Goal: Find specific page/section: Find specific page/section

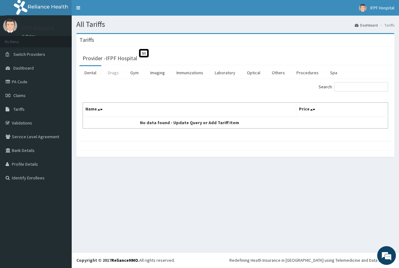
click at [113, 74] on link "Drugs" at bounding box center [113, 72] width 21 height 13
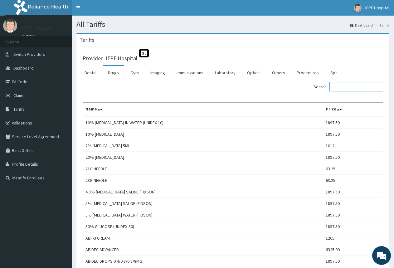
click at [351, 89] on input "Search:" at bounding box center [357, 86] width 54 height 9
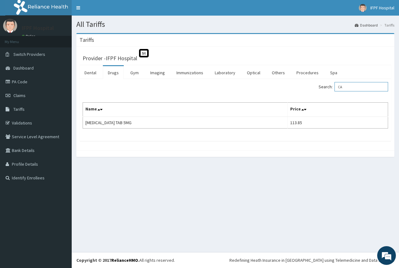
type input "C"
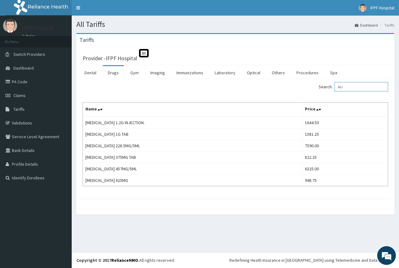
type input "A"
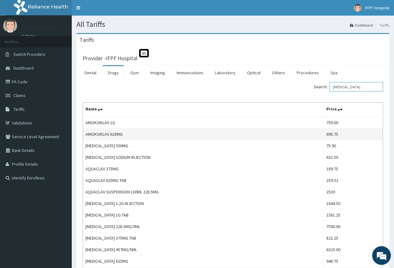
scroll to position [31, 0]
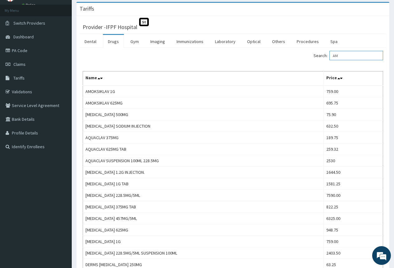
type input "A"
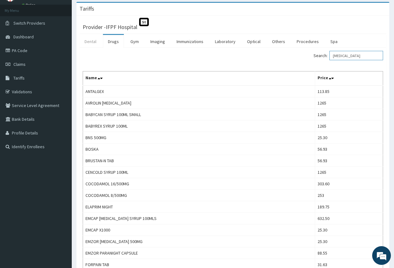
type input "PARACETAMOL"
click at [88, 45] on link "Dental" at bounding box center [91, 41] width 22 height 13
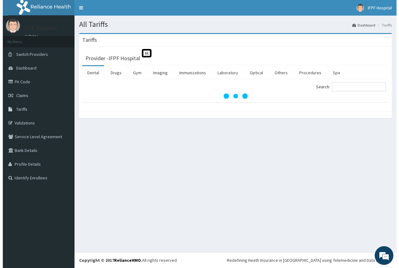
scroll to position [0, 0]
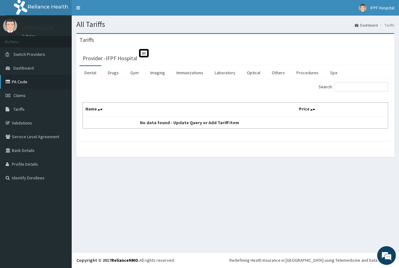
click at [31, 79] on link "PA Code" at bounding box center [36, 82] width 72 height 14
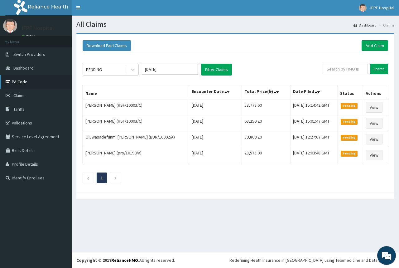
click at [23, 84] on link "PA Code" at bounding box center [36, 82] width 72 height 14
click at [20, 85] on link "PA Code" at bounding box center [36, 82] width 72 height 14
